Goal: Task Accomplishment & Management: Complete application form

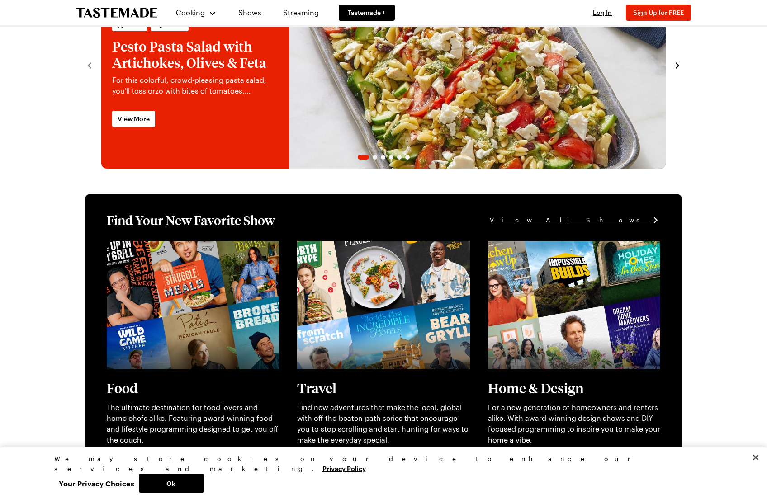
scroll to position [89, 0]
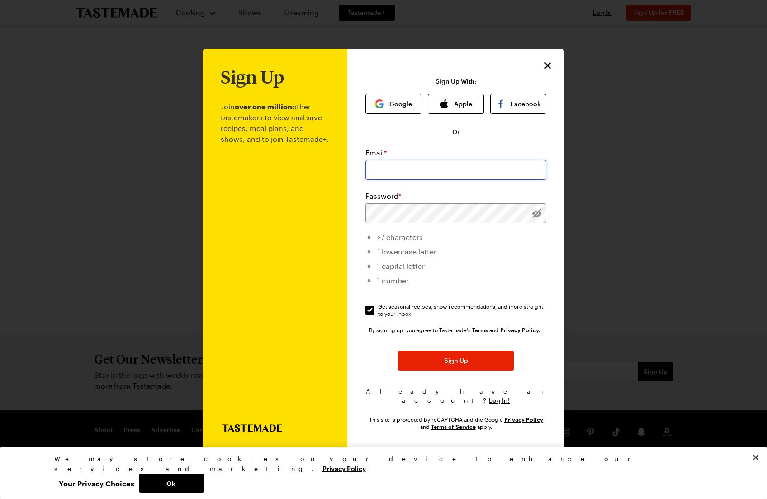
click at [379, 174] on input "email" at bounding box center [455, 170] width 181 height 20
type input "[EMAIL_ADDRESS][DOMAIN_NAME]"
click at [347, 218] on div "Sign Up Join over one million other tastemakers to view and save recipes, meal …" at bounding box center [455, 250] width 217 height 402
click at [370, 313] on input "Get seasonal recipes, show recommendations, and more straight to your inbox. Ge…" at bounding box center [369, 310] width 9 height 9
checkbox input "false"
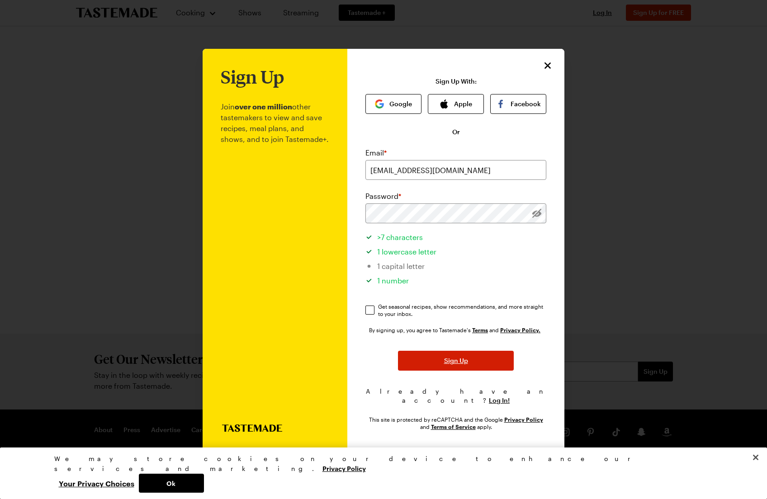
click at [451, 365] on span "Sign Up" at bounding box center [456, 360] width 24 height 9
click at [345, 218] on div "Sign Up Join over one million other tastemakers to view and save recipes, meal …" at bounding box center [384, 250] width 362 height 402
click at [459, 365] on span "Sign Up" at bounding box center [456, 360] width 24 height 9
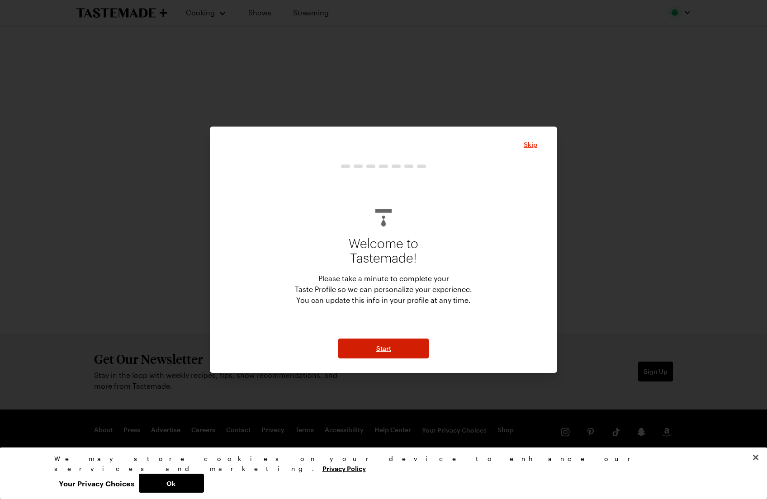
click at [384, 349] on span "Start" at bounding box center [383, 348] width 15 height 9
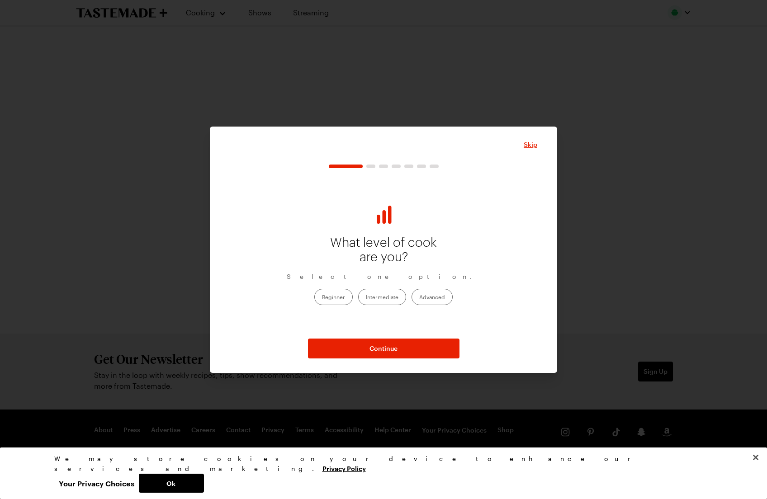
click at [339, 297] on label "Beginner" at bounding box center [333, 297] width 38 height 16
click at [322, 298] on input "Beginner" at bounding box center [322, 298] width 0 height 0
click at [368, 347] on button "Continue" at bounding box center [384, 349] width 152 height 20
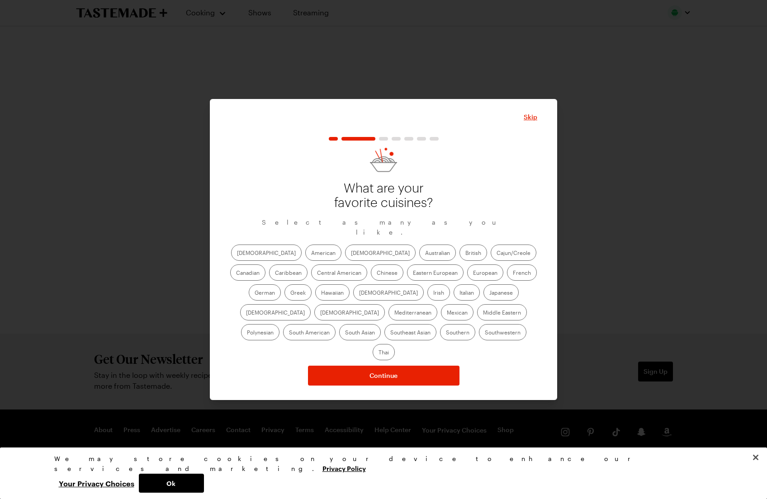
click at [305, 259] on label "American" at bounding box center [323, 253] width 36 height 16
click at [311, 254] on input "American" at bounding box center [311, 254] width 0 height 0
click at [371, 278] on label "Chinese" at bounding box center [387, 273] width 33 height 16
click at [377, 274] on input "Chinese" at bounding box center [377, 274] width 0 height 0
click at [281, 284] on label "German" at bounding box center [265, 292] width 32 height 16
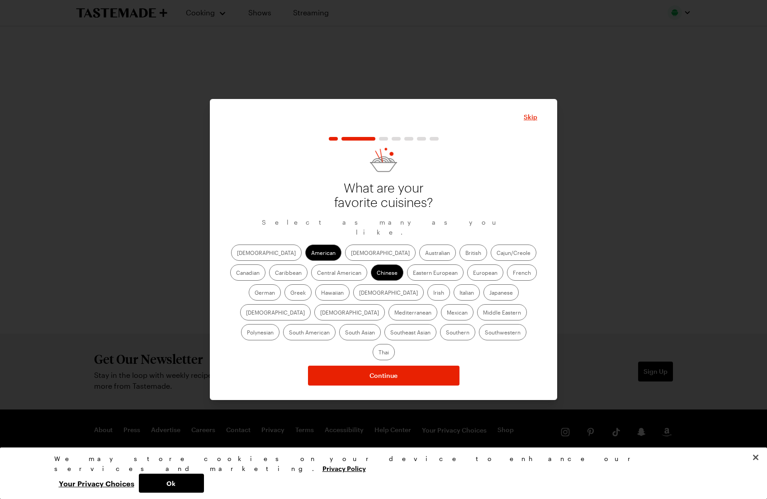
click at [255, 294] on input "German" at bounding box center [255, 294] width 0 height 0
click at [454, 298] on label "Italian" at bounding box center [467, 292] width 26 height 16
click at [460, 294] on input "Italian" at bounding box center [460, 294] width 0 height 0
click at [441, 314] on label "Mexican" at bounding box center [457, 312] width 33 height 16
click at [447, 313] on input "Mexican" at bounding box center [447, 313] width 0 height 0
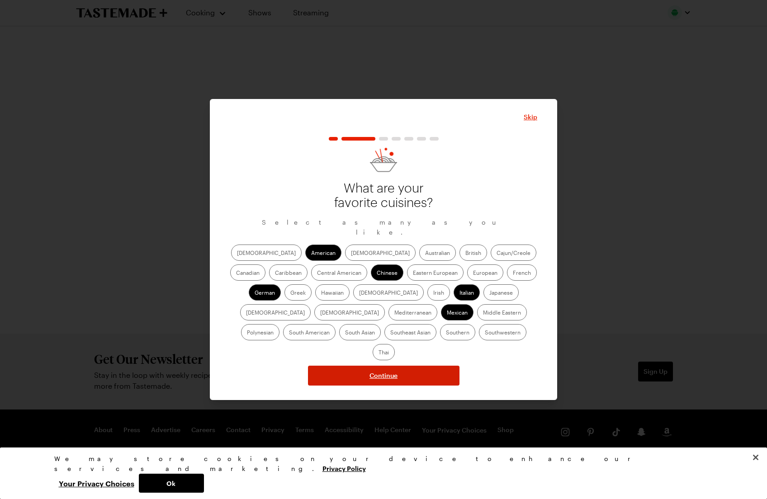
click at [393, 371] on span "Continue" at bounding box center [384, 375] width 28 height 9
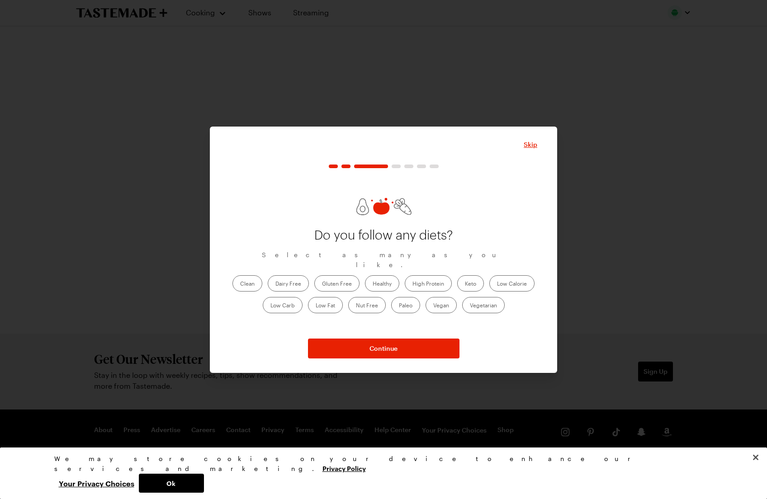
click at [470, 275] on label "Keto" at bounding box center [470, 283] width 27 height 16
click at [465, 284] on input "Keto" at bounding box center [465, 284] width 0 height 0
click at [386, 280] on label "Healthy" at bounding box center [382, 283] width 34 height 16
click at [373, 284] on input "Healthy" at bounding box center [373, 284] width 0 height 0
drag, startPoint x: 426, startPoint y: 279, endPoint x: 462, endPoint y: 280, distance: 35.8
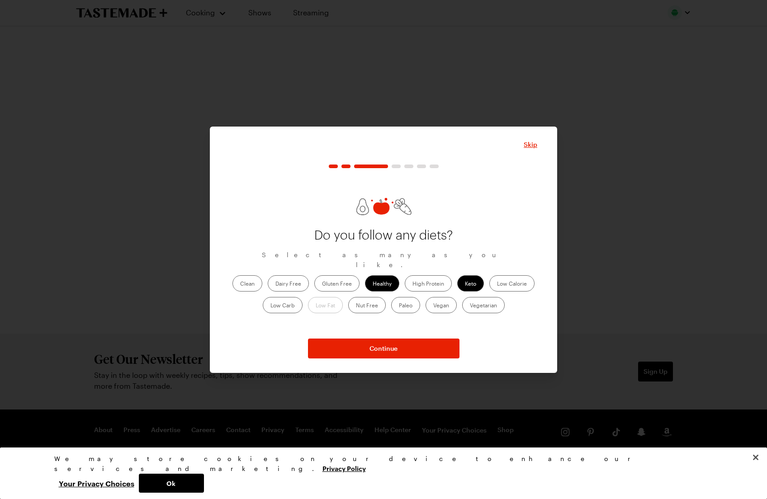
click at [426, 279] on label "High Protein" at bounding box center [428, 283] width 47 height 16
click at [412, 284] on Protein "High Protein" at bounding box center [412, 284] width 0 height 0
click at [511, 279] on label "Low Calorie" at bounding box center [511, 283] width 45 height 16
click at [497, 284] on Calorie "Low Calorie" at bounding box center [497, 284] width 0 height 0
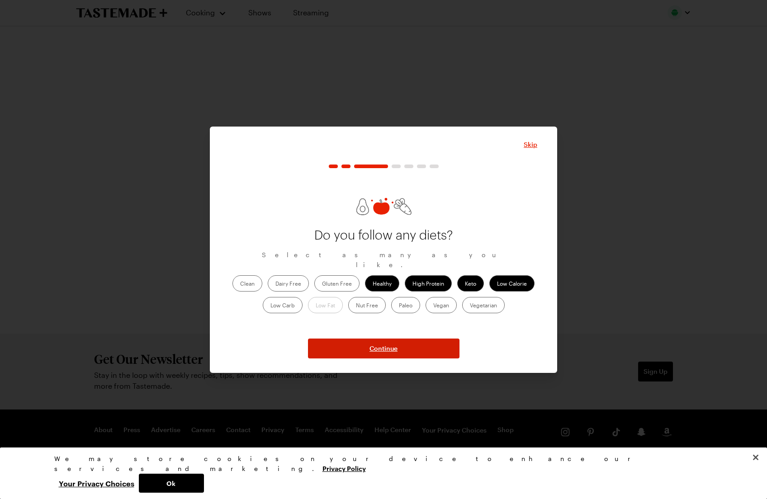
click at [381, 347] on span "Continue" at bounding box center [384, 348] width 28 height 9
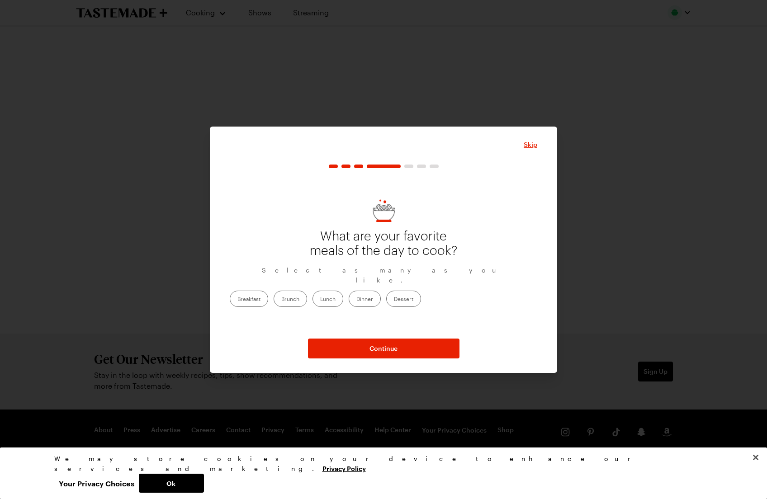
click at [381, 295] on label "Dinner" at bounding box center [365, 299] width 32 height 16
click at [356, 300] on input "Dinner" at bounding box center [356, 300] width 0 height 0
click at [394, 348] on span "Continue" at bounding box center [384, 348] width 28 height 9
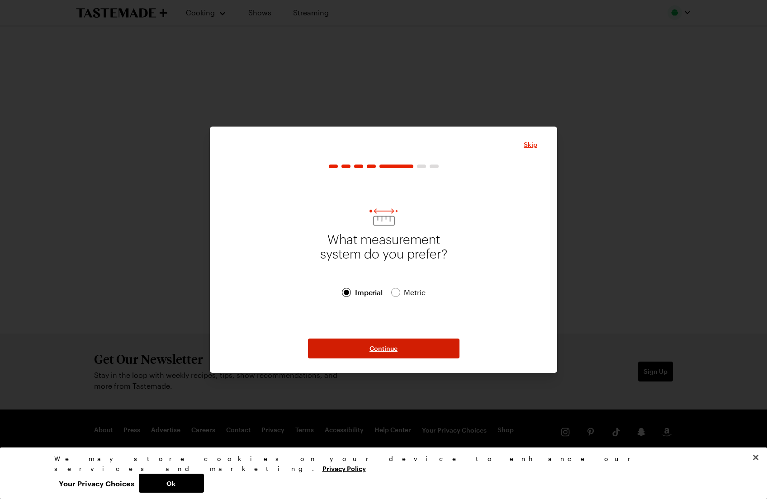
click at [388, 349] on span "Continue" at bounding box center [384, 348] width 28 height 9
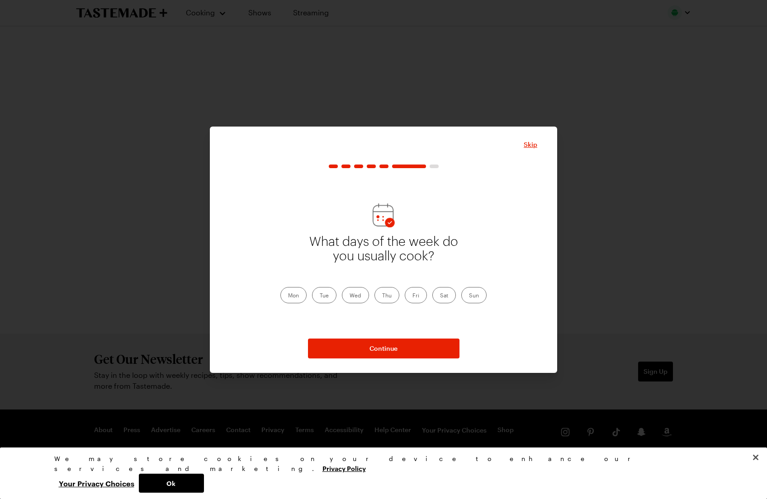
click at [300, 294] on label "Mon" at bounding box center [293, 295] width 26 height 16
click at [288, 296] on input "Mon" at bounding box center [288, 296] width 0 height 0
drag, startPoint x: 319, startPoint y: 294, endPoint x: 336, endPoint y: 294, distance: 16.3
click at [322, 294] on label "Tue" at bounding box center [324, 295] width 24 height 16
click at [320, 296] on input "Tue" at bounding box center [320, 296] width 0 height 0
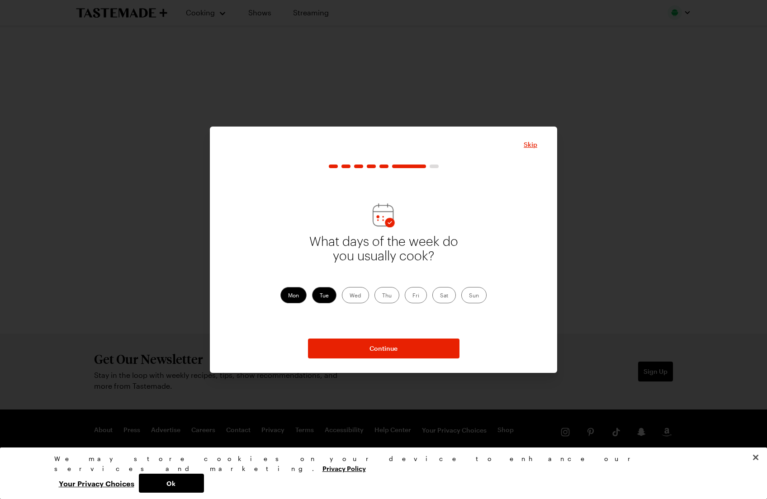
drag, startPoint x: 354, startPoint y: 295, endPoint x: 374, endPoint y: 294, distance: 20.8
click at [355, 295] on label "Wed" at bounding box center [355, 295] width 27 height 16
click at [350, 296] on input "Wed" at bounding box center [350, 296] width 0 height 0
drag, startPoint x: 387, startPoint y: 295, endPoint x: 414, endPoint y: 295, distance: 27.1
click at [387, 295] on label "Thu" at bounding box center [386, 295] width 25 height 16
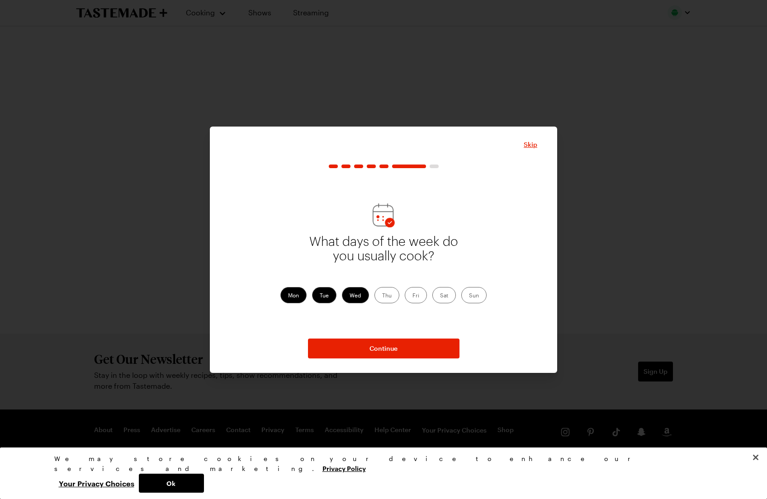
click at [382, 296] on input "Thu" at bounding box center [382, 296] width 0 height 0
drag, startPoint x: 418, startPoint y: 295, endPoint x: 434, endPoint y: 295, distance: 15.4
click at [418, 295] on label "Fri" at bounding box center [416, 295] width 22 height 16
click at [412, 296] on input "Fri" at bounding box center [412, 296] width 0 height 0
drag, startPoint x: 446, startPoint y: 296, endPoint x: 461, endPoint y: 295, distance: 14.5
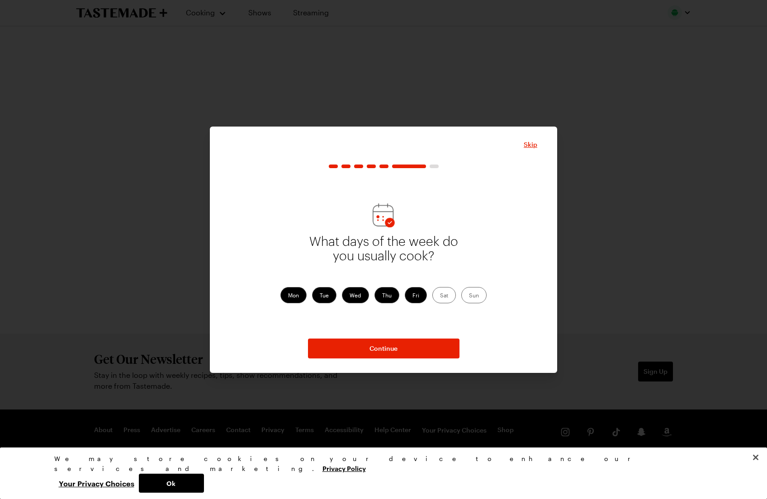
click at [446, 296] on label "Sat" at bounding box center [444, 295] width 24 height 16
click at [440, 296] on input "Sat" at bounding box center [440, 296] width 0 height 0
drag, startPoint x: 469, startPoint y: 295, endPoint x: 454, endPoint y: 302, distance: 17.2
click at [469, 295] on label "Sun" at bounding box center [473, 295] width 25 height 16
click at [469, 296] on input "Sun" at bounding box center [469, 296] width 0 height 0
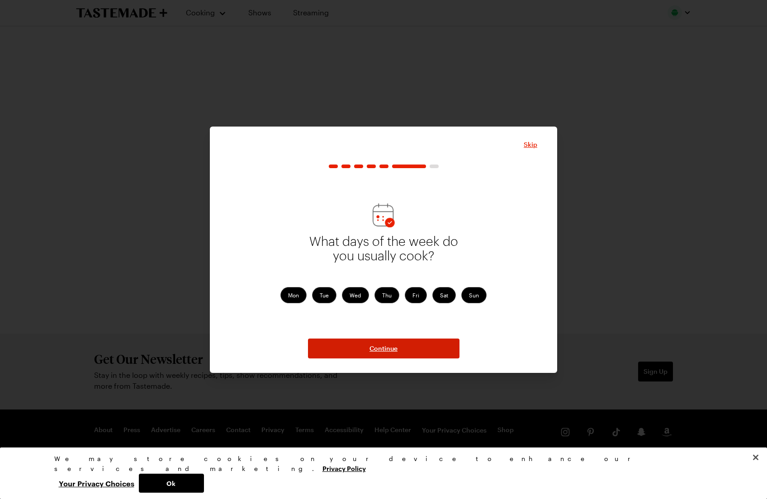
click at [398, 342] on button "Continue" at bounding box center [384, 349] width 152 height 20
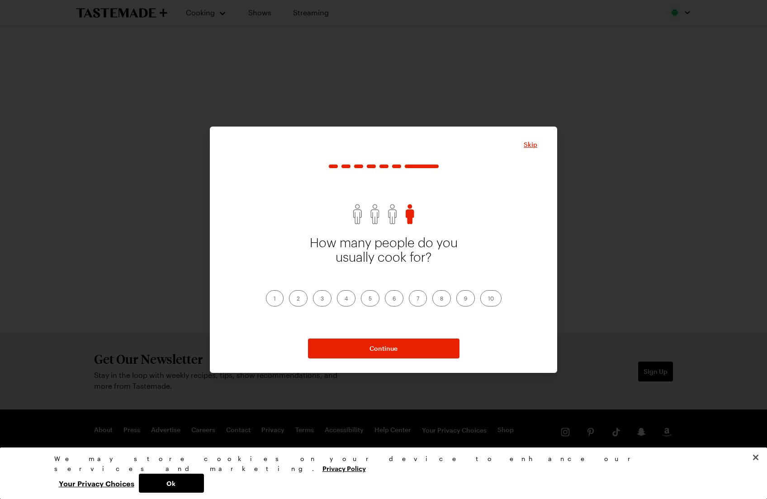
drag, startPoint x: 298, startPoint y: 298, endPoint x: 329, endPoint y: 314, distance: 34.6
click at [298, 298] on label "2" at bounding box center [298, 298] width 19 height 16
click at [297, 299] on input "2" at bounding box center [297, 299] width 0 height 0
click at [377, 343] on button "Continue" at bounding box center [384, 349] width 152 height 20
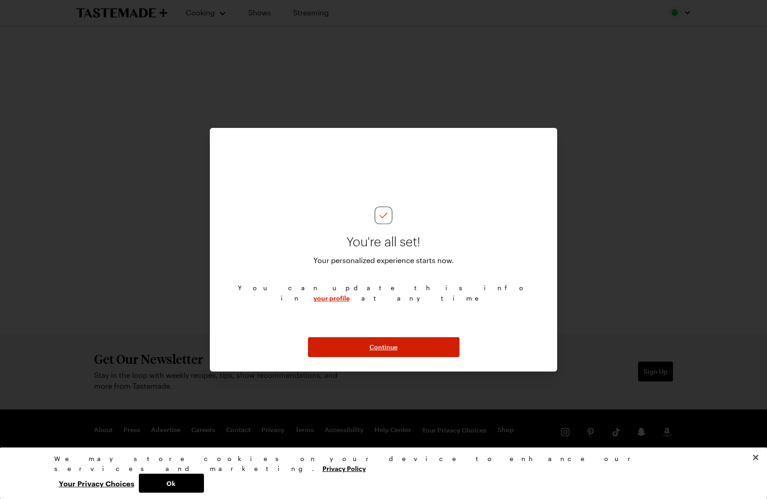
click at [379, 346] on span "Continue" at bounding box center [384, 347] width 28 height 9
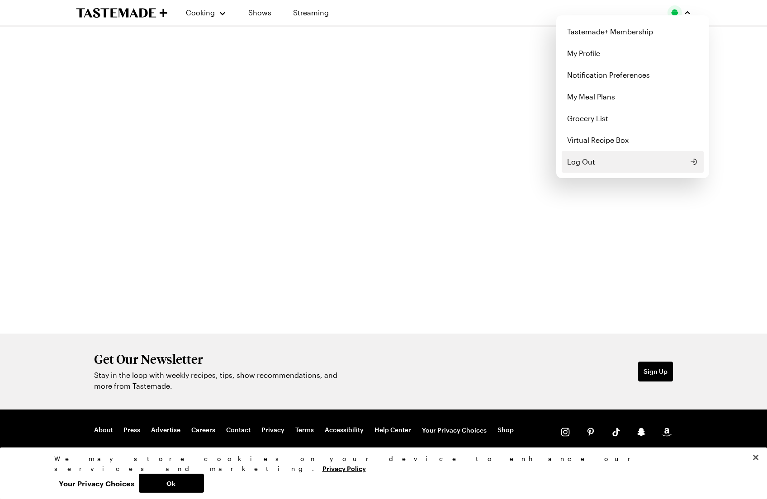
click at [602, 162] on button "Log Out" at bounding box center [633, 162] width 142 height 22
